Goal: Task Accomplishment & Management: Use online tool/utility

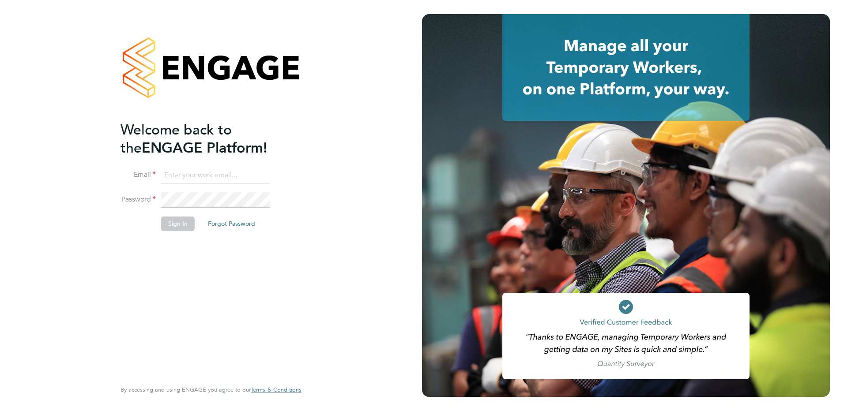
type input "[EMAIL_ADDRESS][DOMAIN_NAME]"
click at [188, 226] on button "Sign In" at bounding box center [178, 224] width 34 height 14
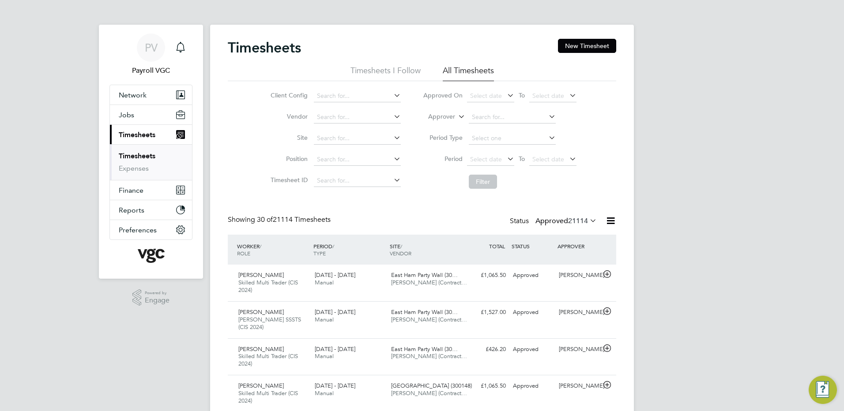
click at [606, 219] on icon at bounding box center [610, 220] width 11 height 11
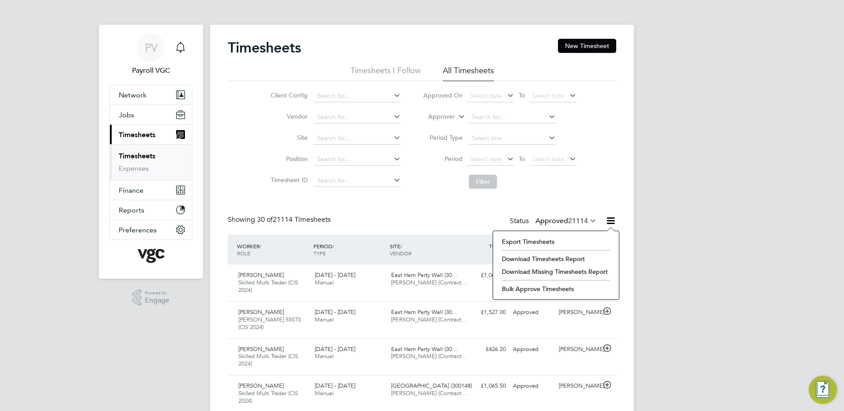
click at [526, 242] on li "Export Timesheets" at bounding box center [555, 242] width 117 height 12
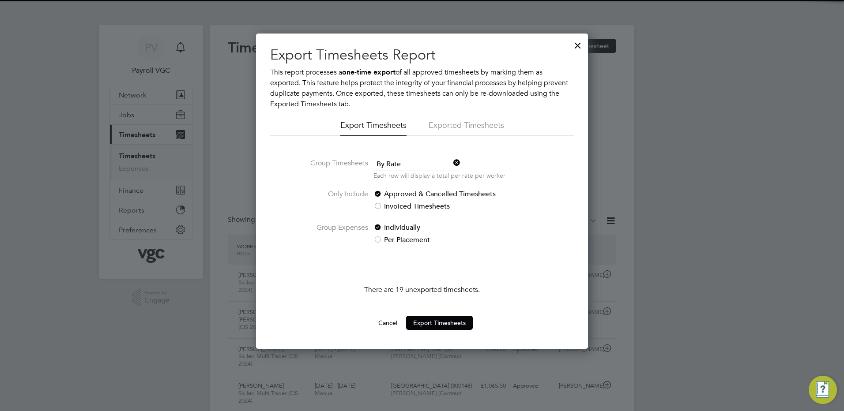
click at [403, 161] on span "By Rate" at bounding box center [416, 164] width 87 height 13
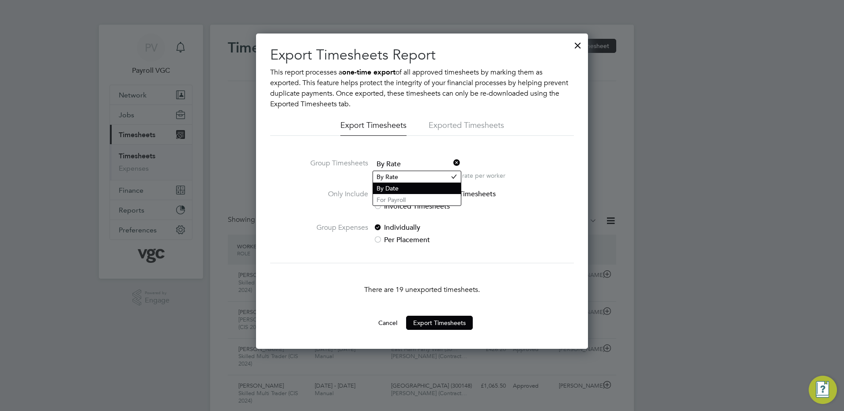
click at [403, 191] on li "By Date" at bounding box center [417, 188] width 88 height 11
click at [447, 323] on button "Export Timesheets" at bounding box center [439, 323] width 67 height 14
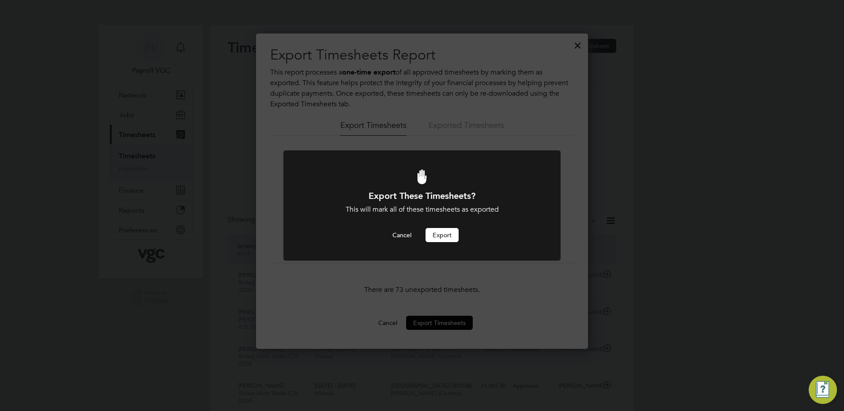
click at [447, 230] on button "Export" at bounding box center [441, 235] width 33 height 14
